Goal: Task Accomplishment & Management: Use online tool/utility

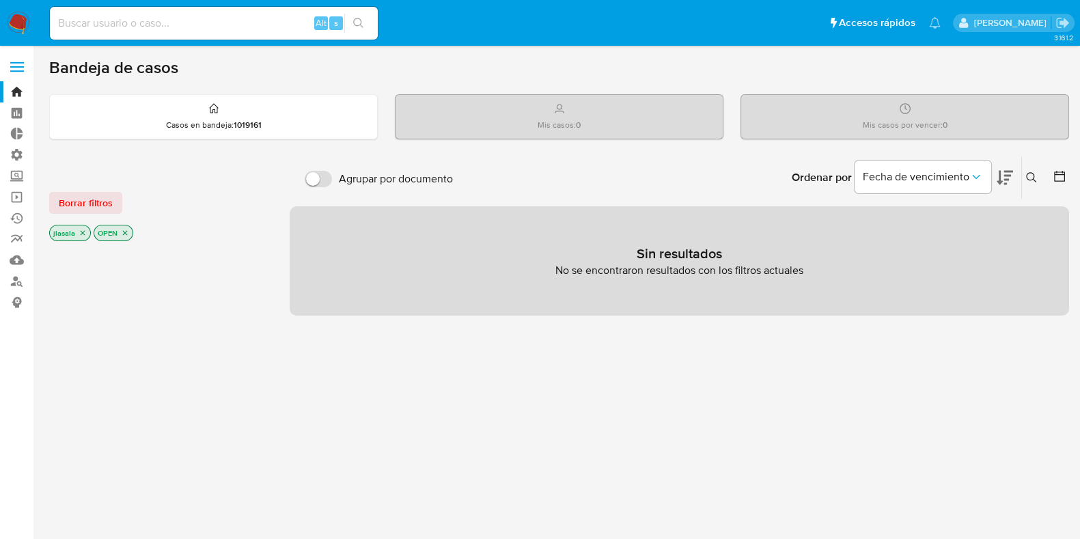
click at [13, 64] on label at bounding box center [17, 67] width 34 height 29
click at [0, 0] on input "checkbox" at bounding box center [0, 0] width 0 height 0
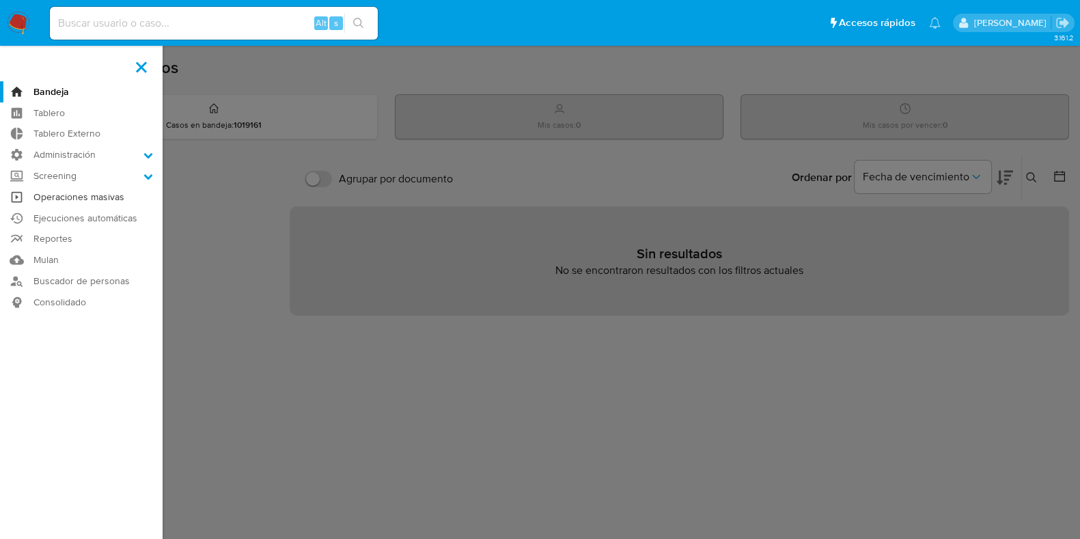
click at [72, 198] on link "Operaciones masivas" at bounding box center [81, 196] width 163 height 21
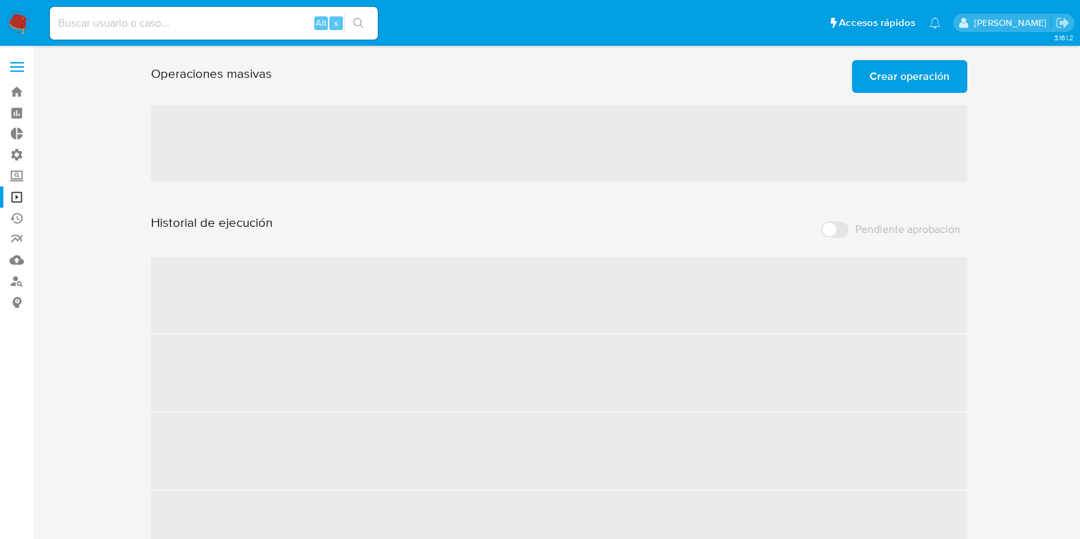
click at [912, 86] on span "Crear operación" at bounding box center [909, 76] width 80 height 30
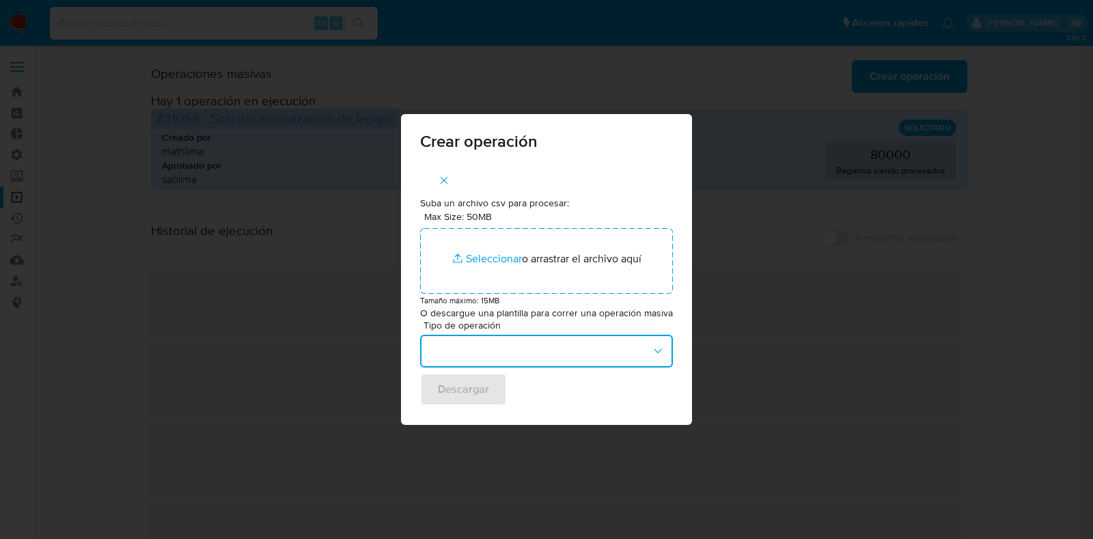
click at [606, 348] on button "button" at bounding box center [546, 351] width 253 height 33
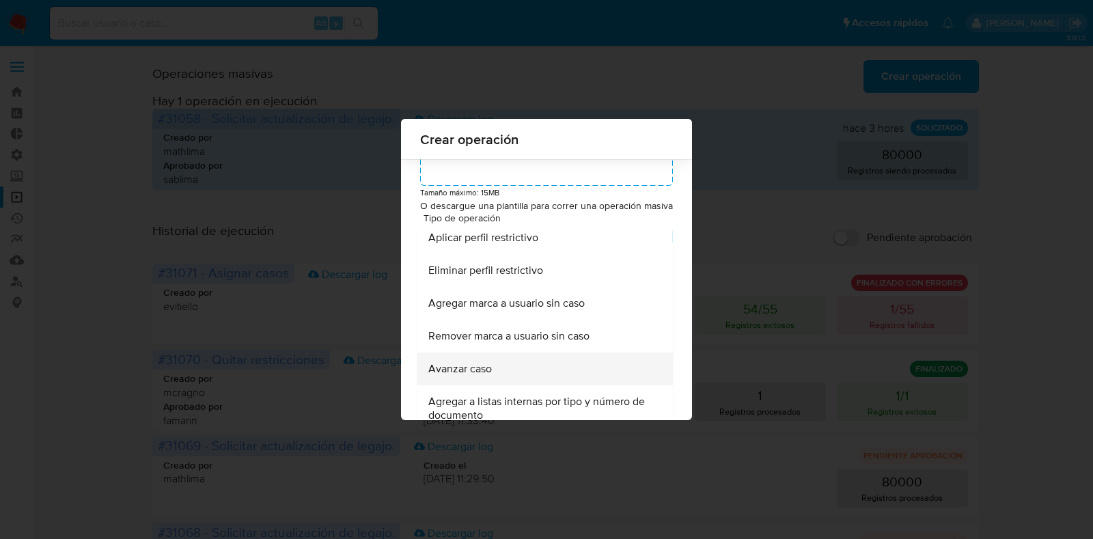
scroll to position [113, 0]
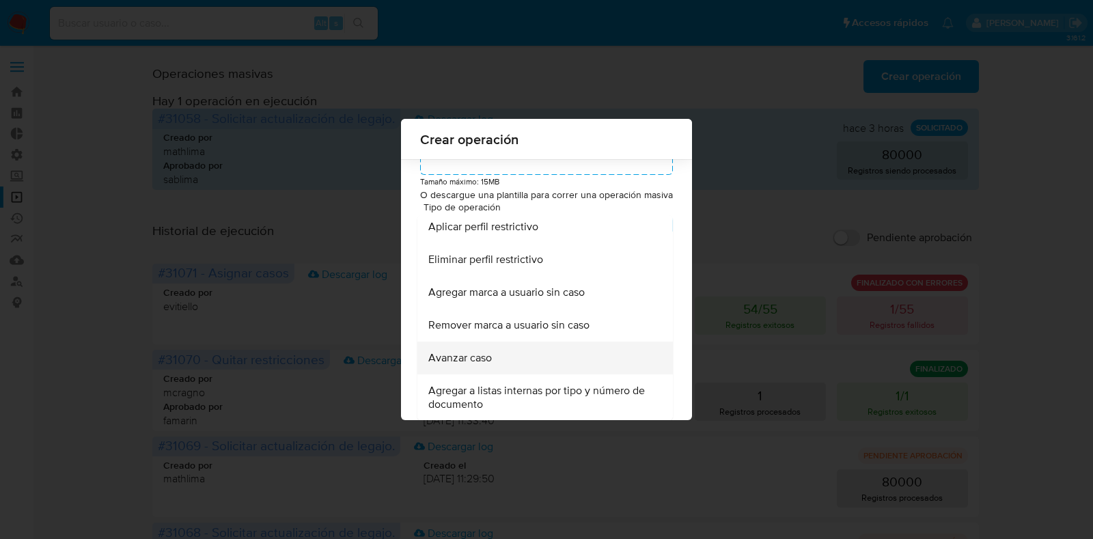
click at [567, 363] on div "Avanzar caso" at bounding box center [540, 357] width 225 height 33
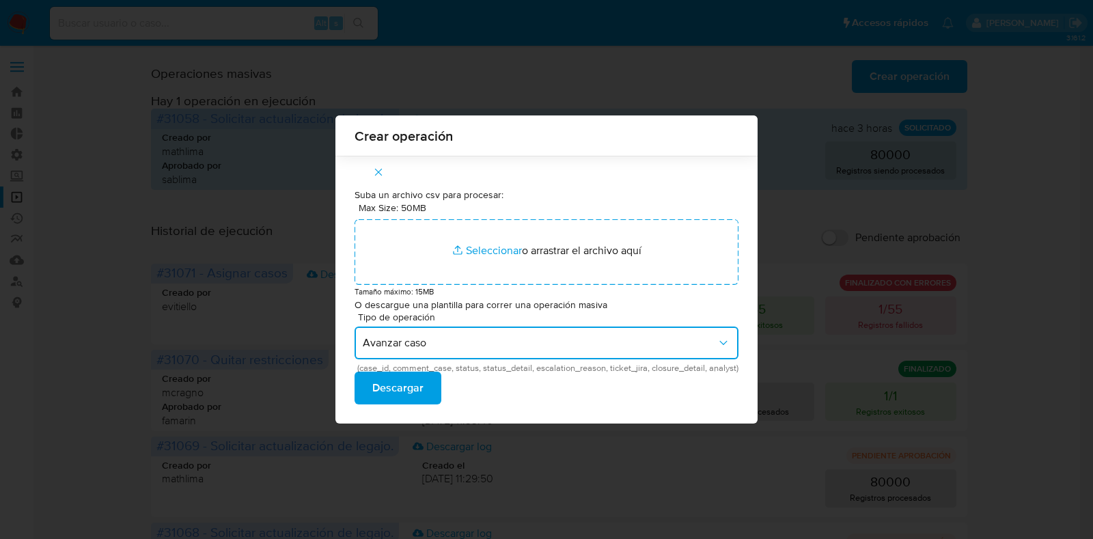
scroll to position [0, 0]
